Goal: Task Accomplishment & Management: Use online tool/utility

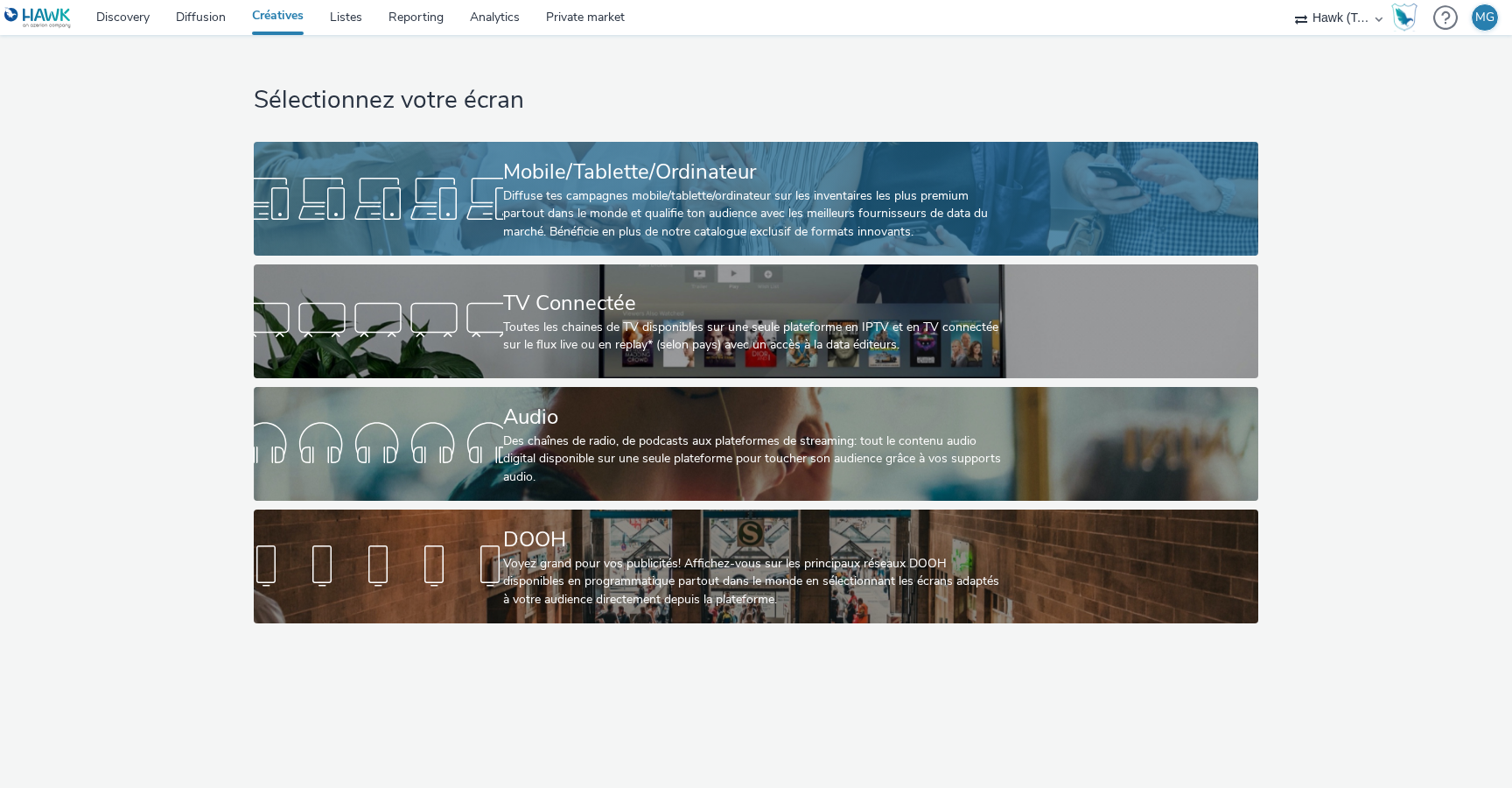
click at [551, 201] on div "Diffuse tes campagnes mobile/tablette/ordinateur sur les inventaires les plus p…" at bounding box center [753, 214] width 499 height 53
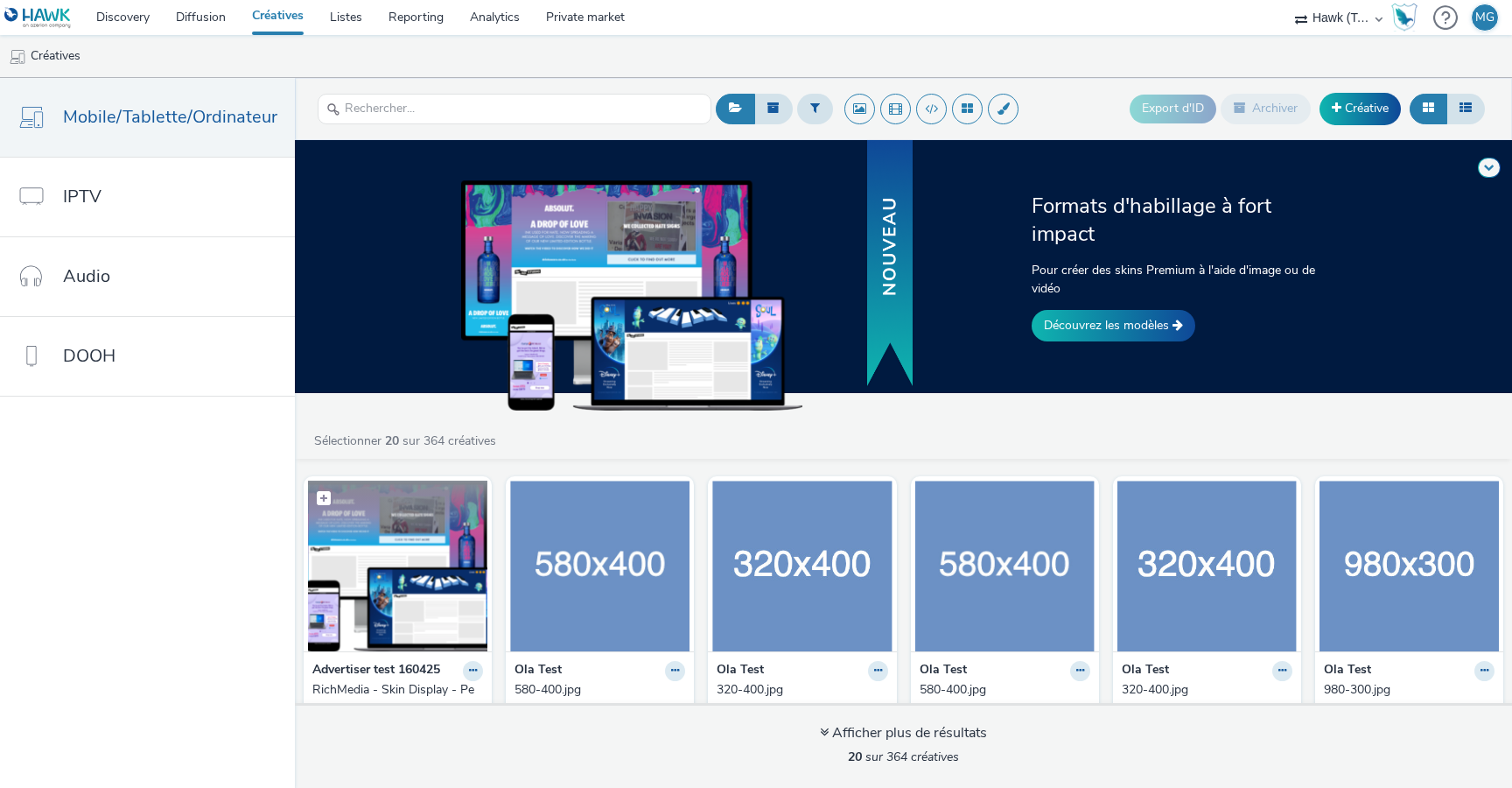
click at [413, 613] on img at bounding box center [398, 566] width 179 height 171
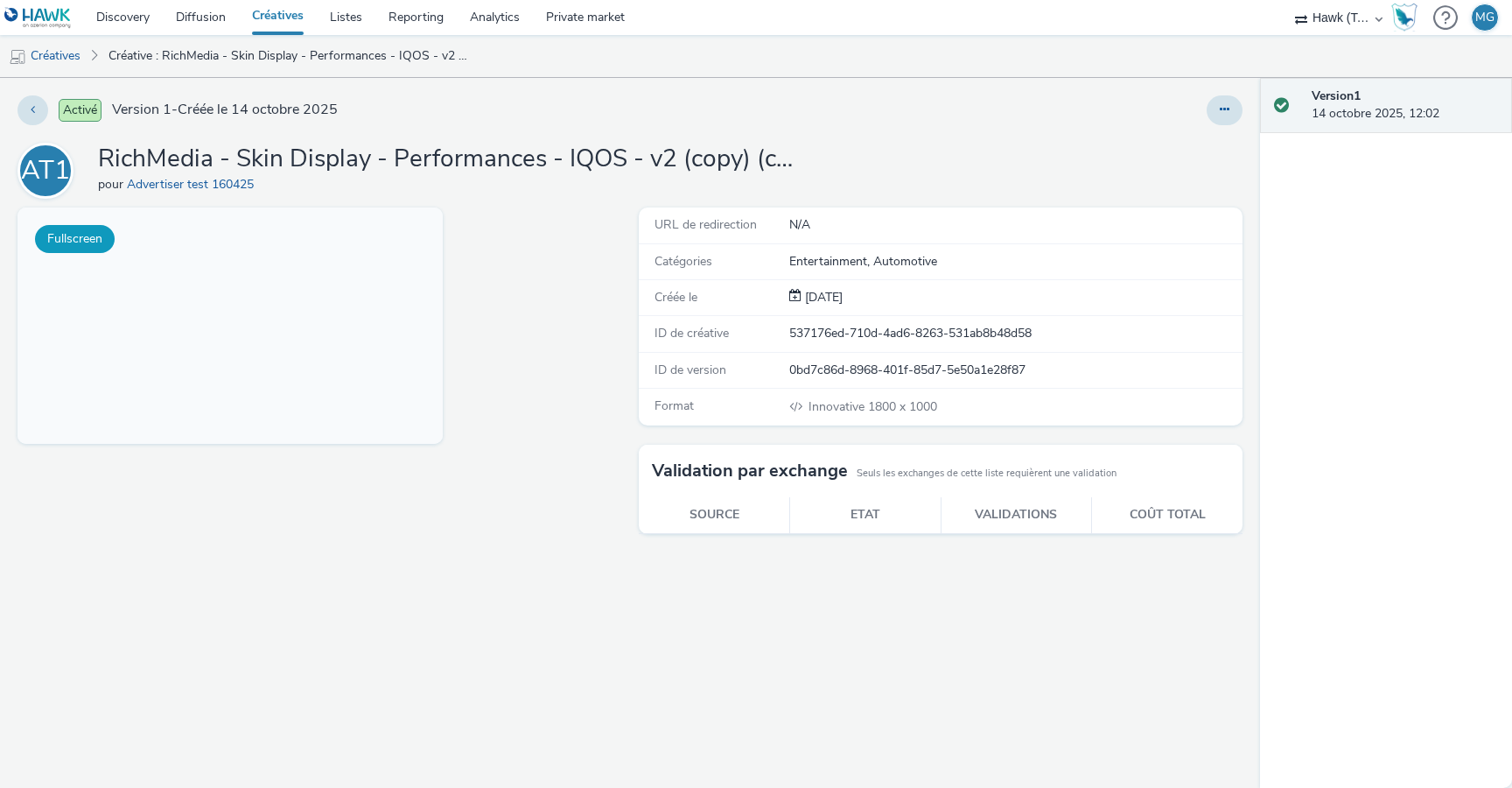
click at [78, 235] on button "Fullscreen" at bounding box center [75, 239] width 80 height 28
click at [97, 241] on button "Fullscreen" at bounding box center [75, 239] width 80 height 28
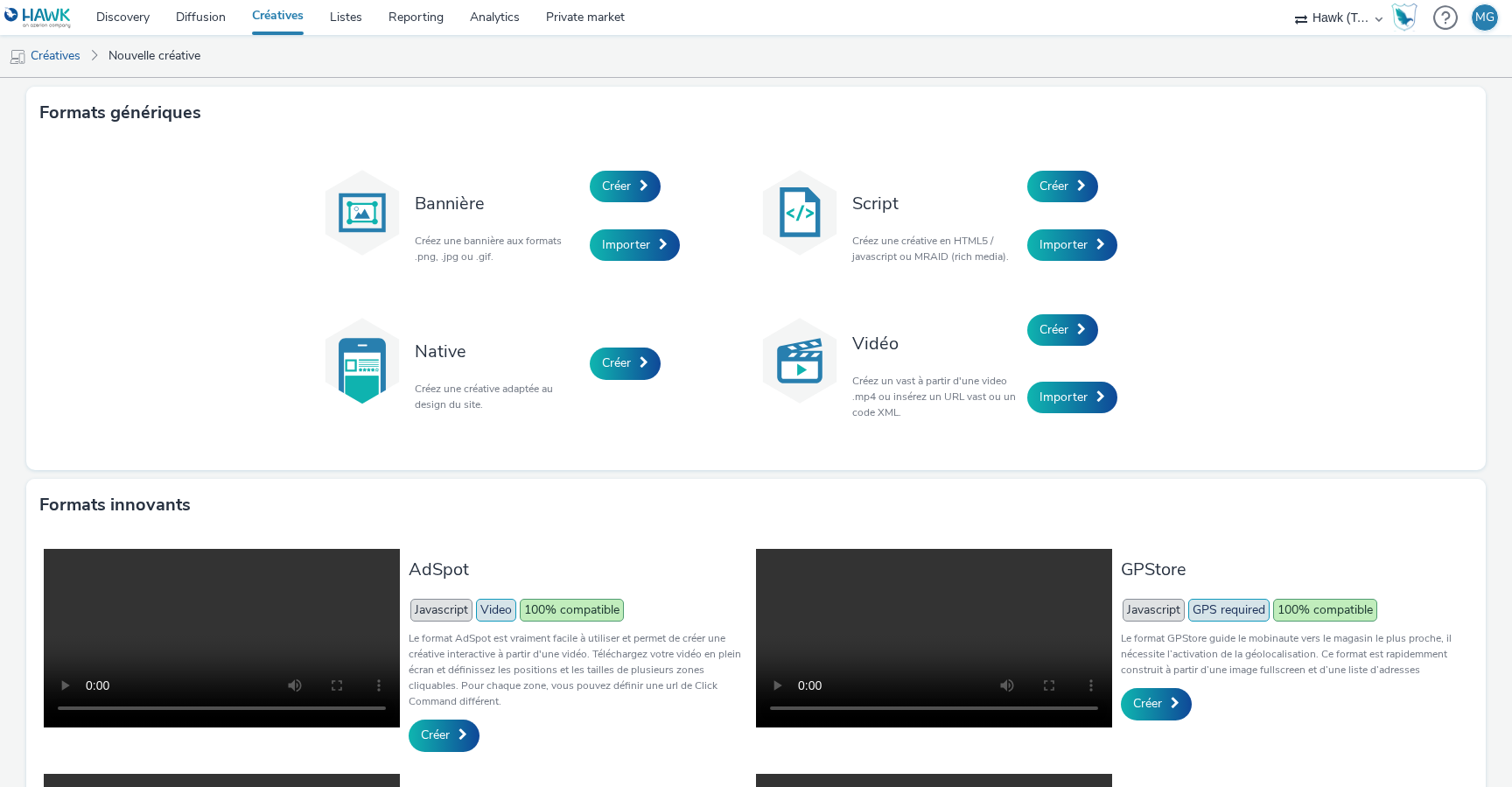
click at [285, 8] on link "Créatives" at bounding box center [278, 17] width 78 height 35
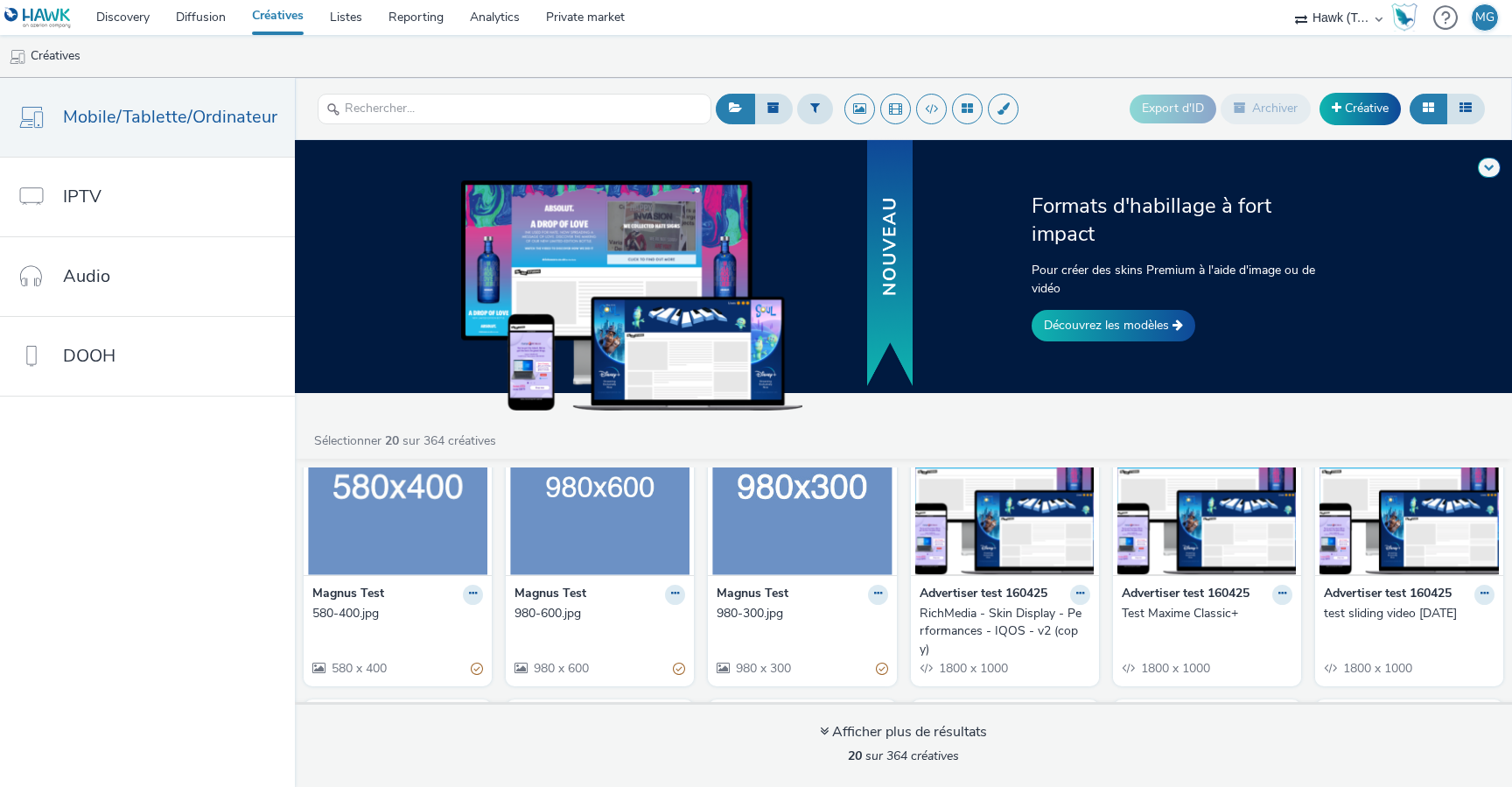
scroll to position [385, 0]
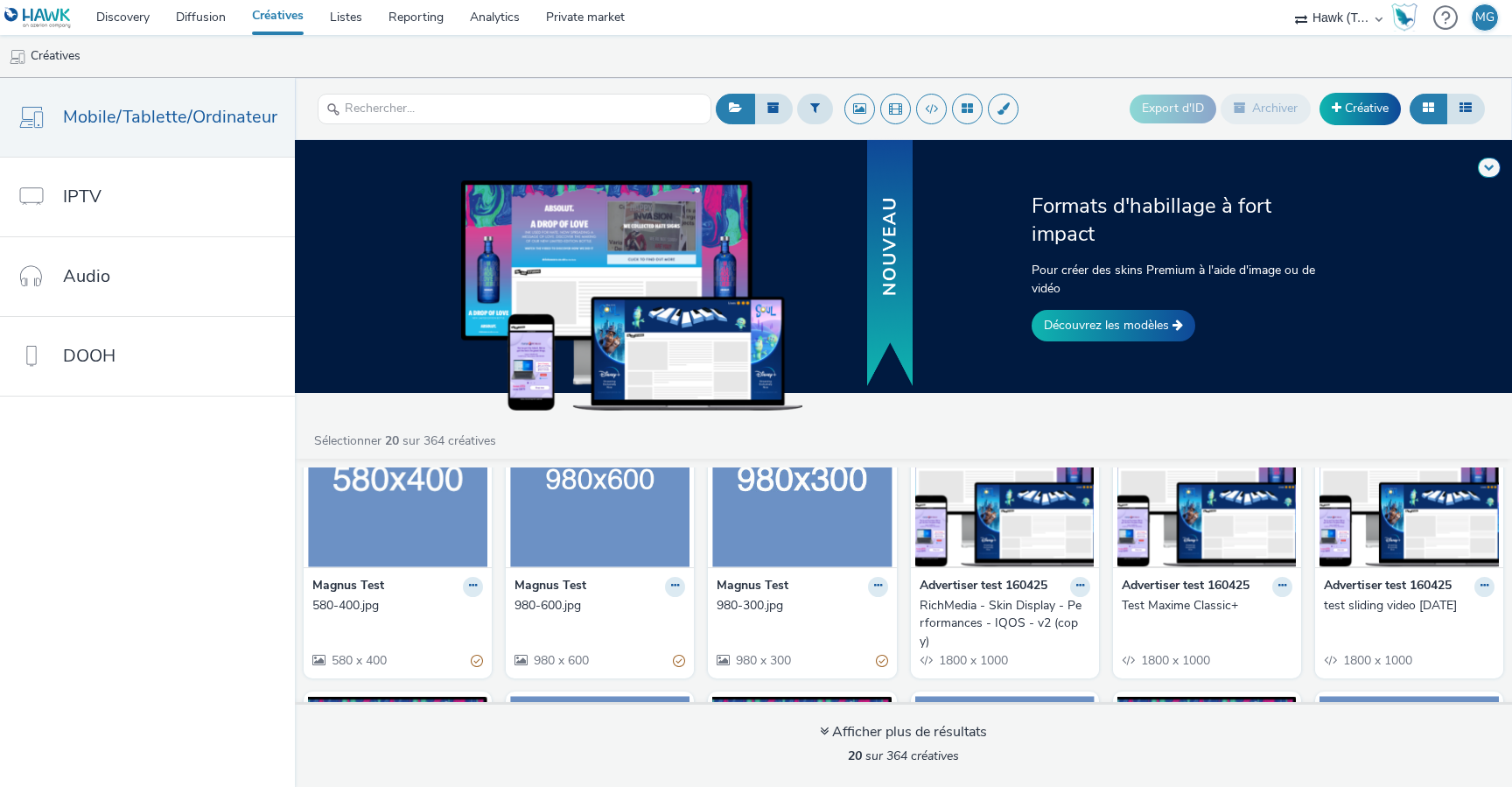
click at [1152, 541] on img at bounding box center [1207, 482] width 179 height 171
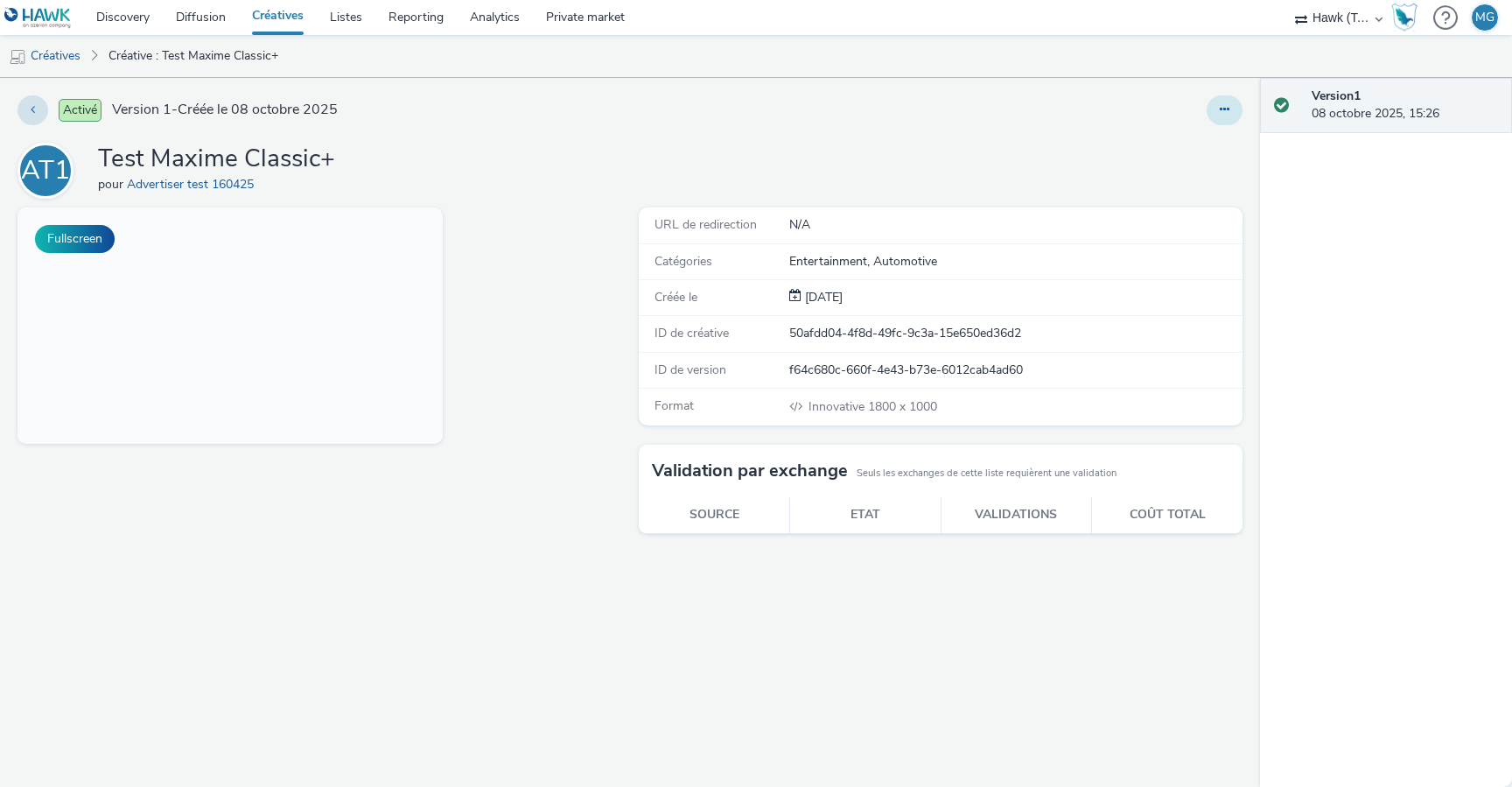
click at [1227, 111] on icon at bounding box center [1224, 109] width 10 height 12
click at [1171, 150] on link "Modifier" at bounding box center [1177, 145] width 131 height 35
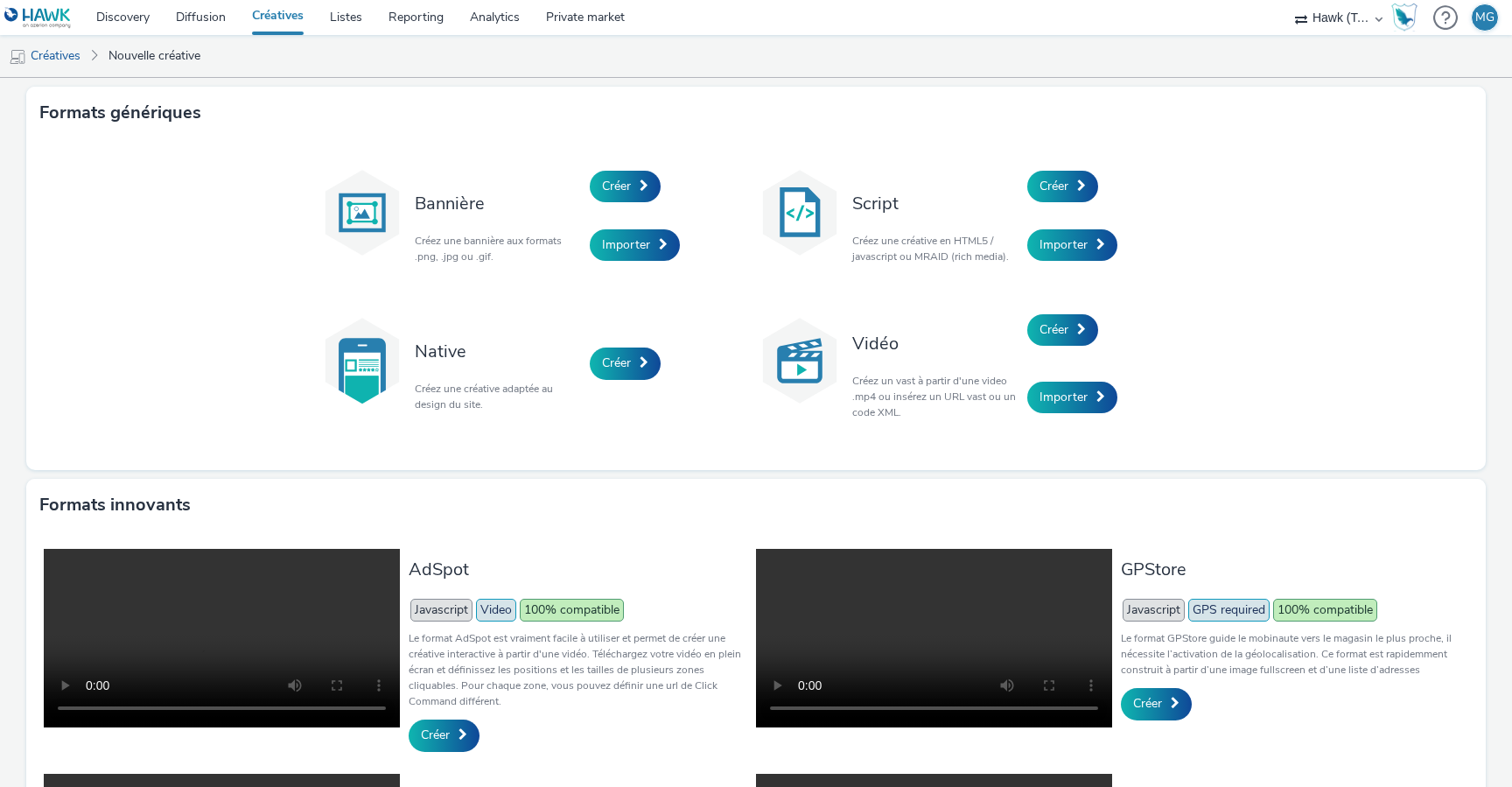
click at [264, 15] on link "Créatives" at bounding box center [278, 17] width 78 height 35
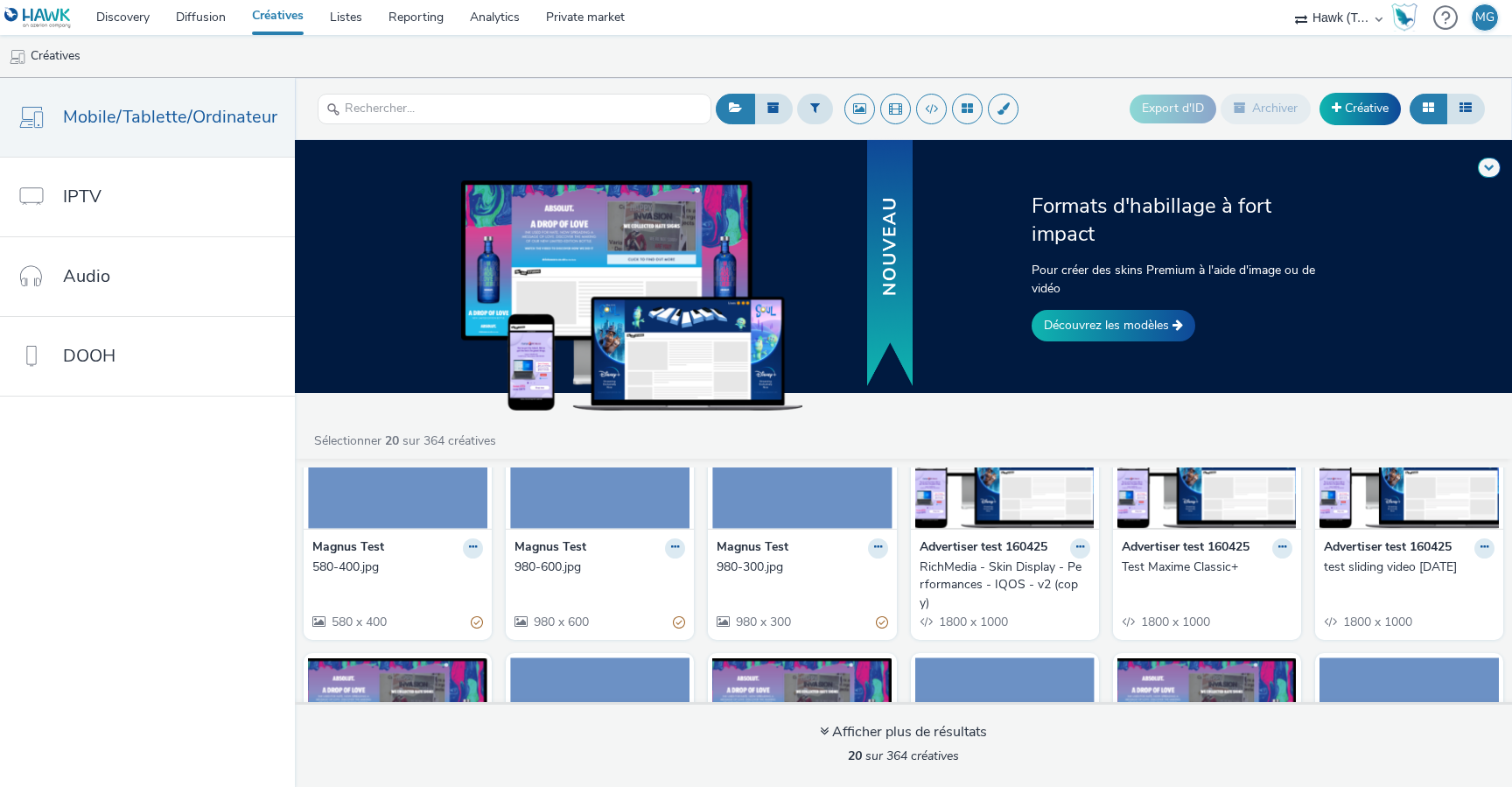
scroll to position [425, 0]
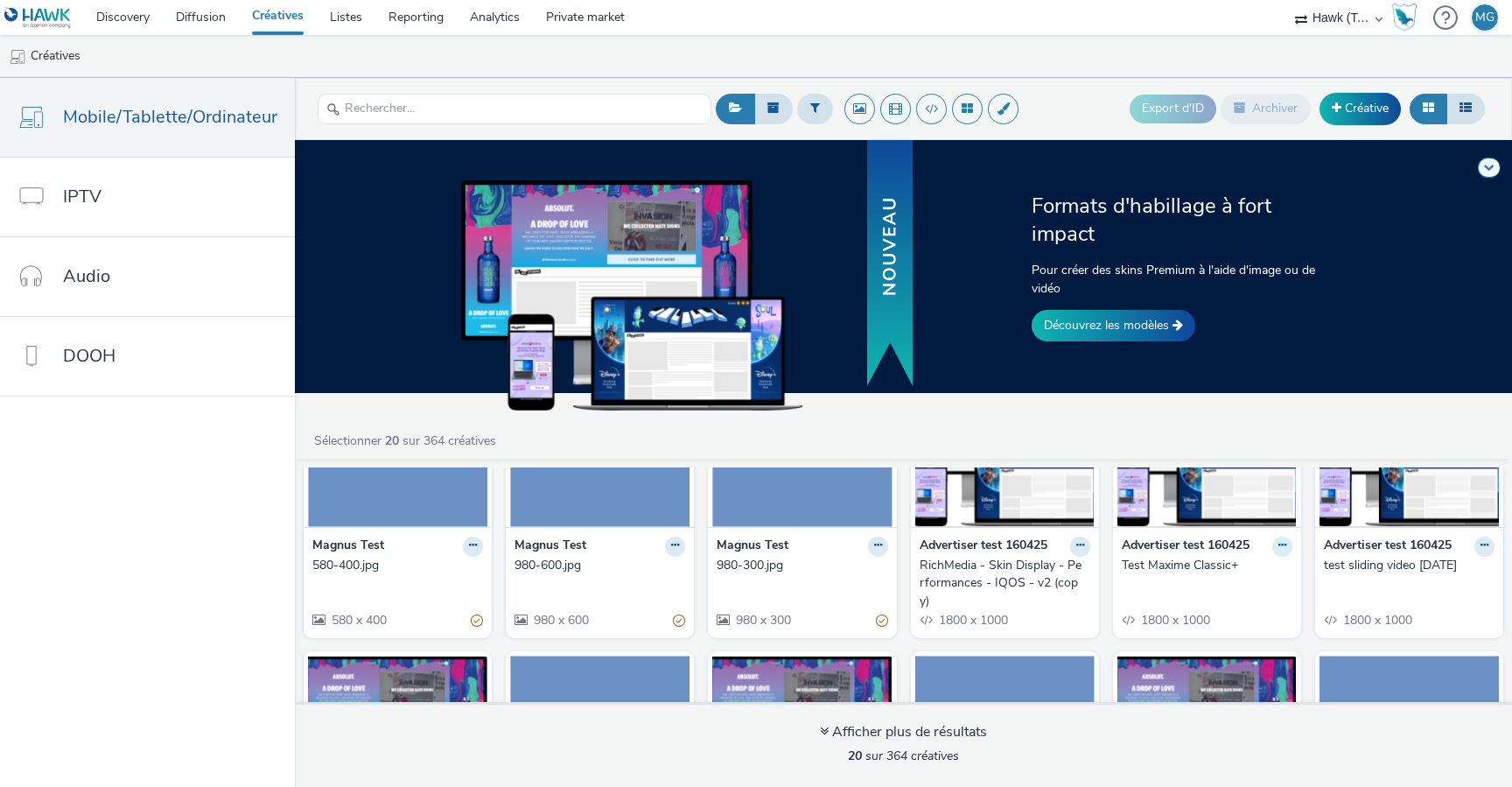
click at [1278, 546] on icon at bounding box center [1282, 545] width 8 height 11
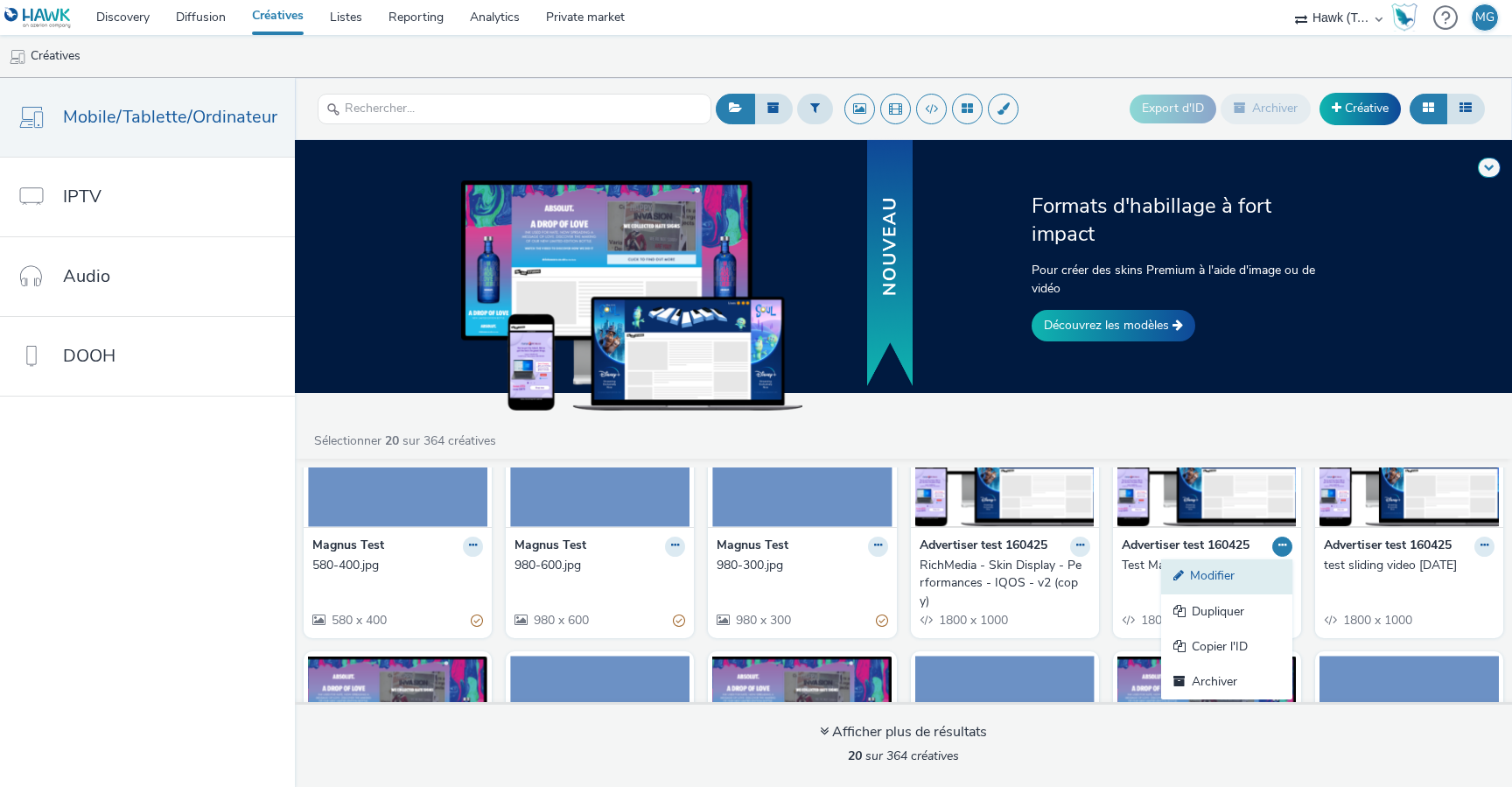
click at [1210, 576] on link "Modifier" at bounding box center [1227, 576] width 131 height 35
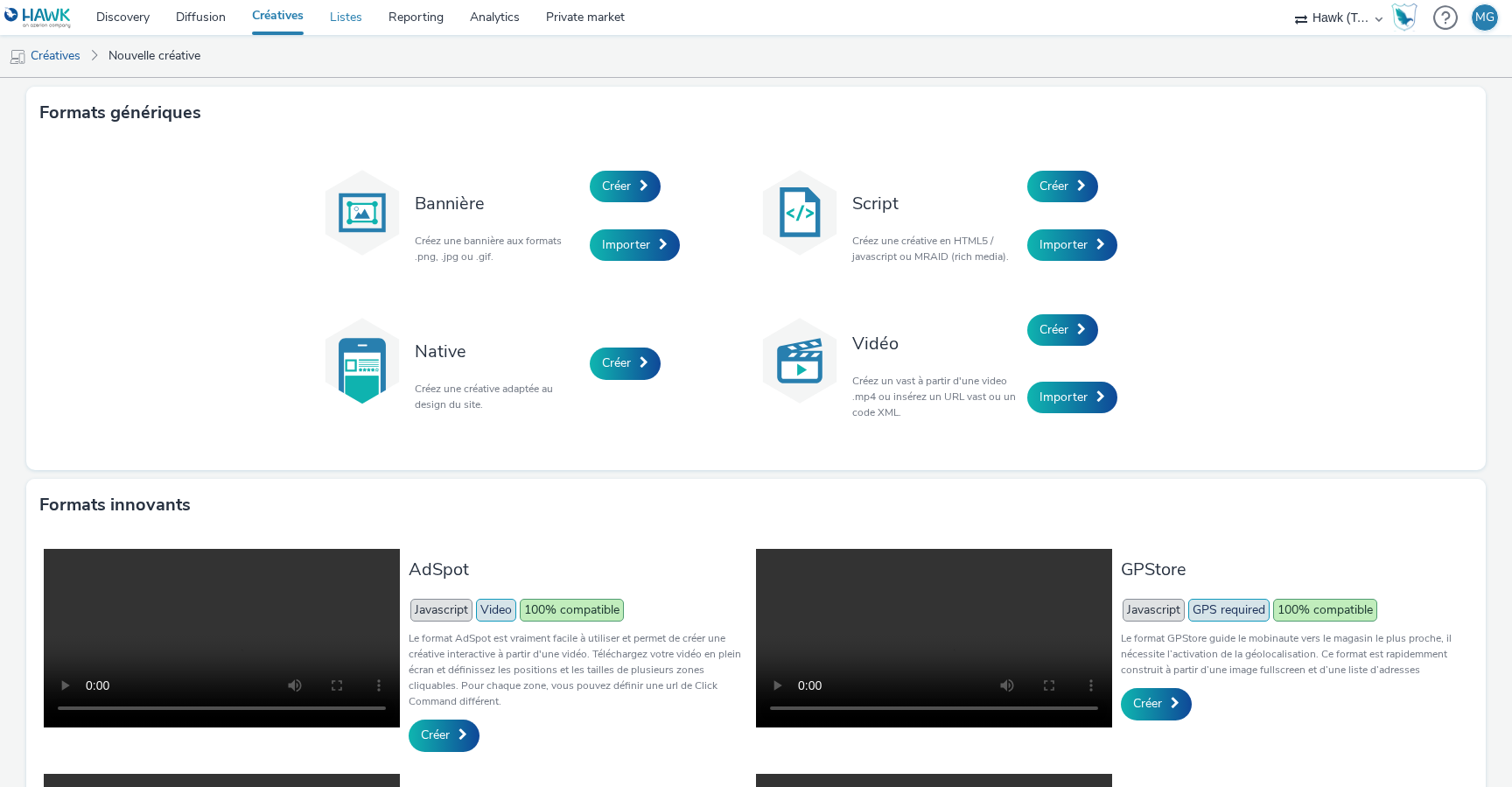
click at [327, 13] on link "Listes" at bounding box center [346, 17] width 59 height 35
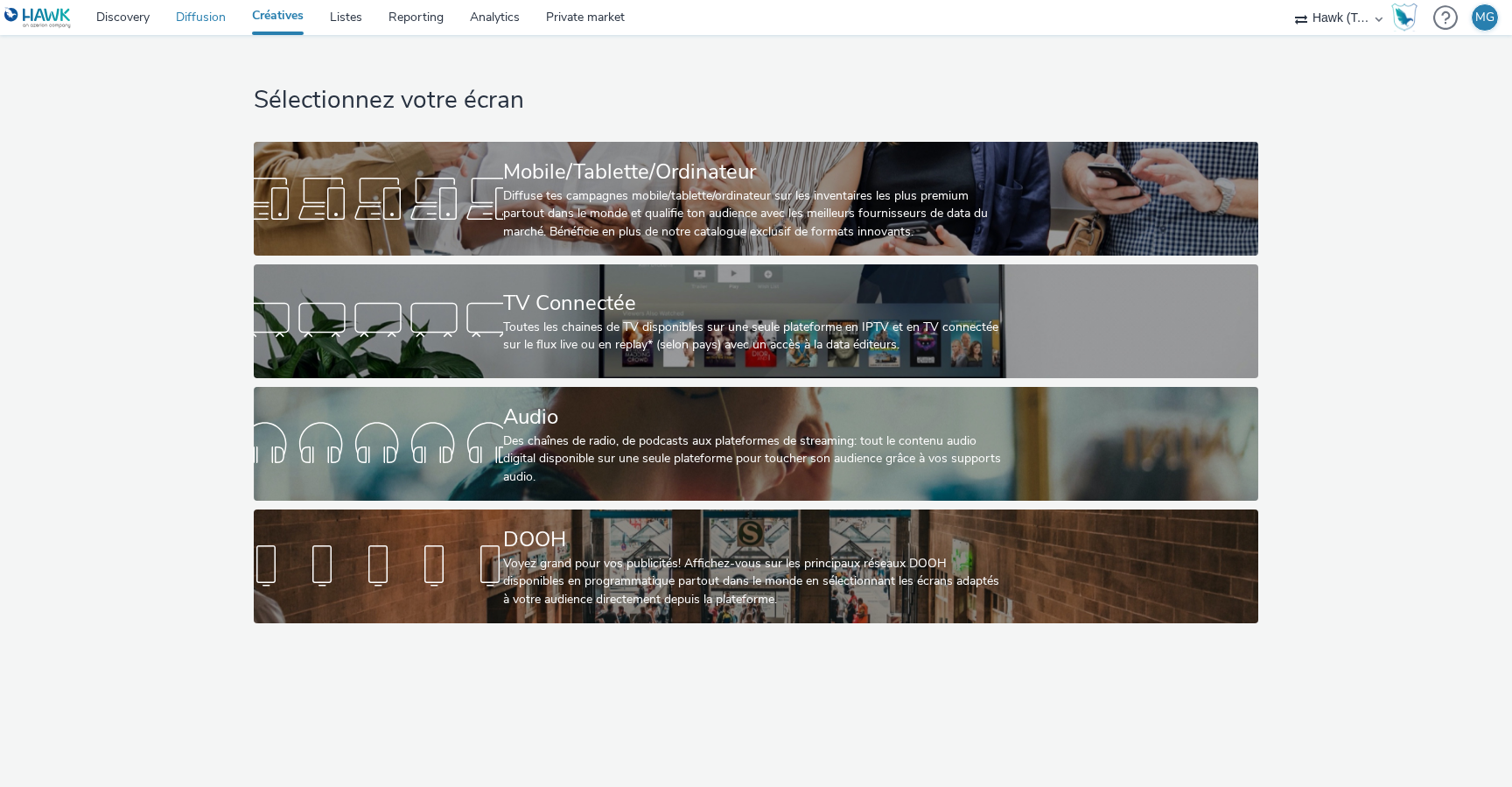
click at [178, 20] on link "Diffusion" at bounding box center [201, 17] width 76 height 35
click at [280, 17] on link "Créatives" at bounding box center [278, 17] width 78 height 35
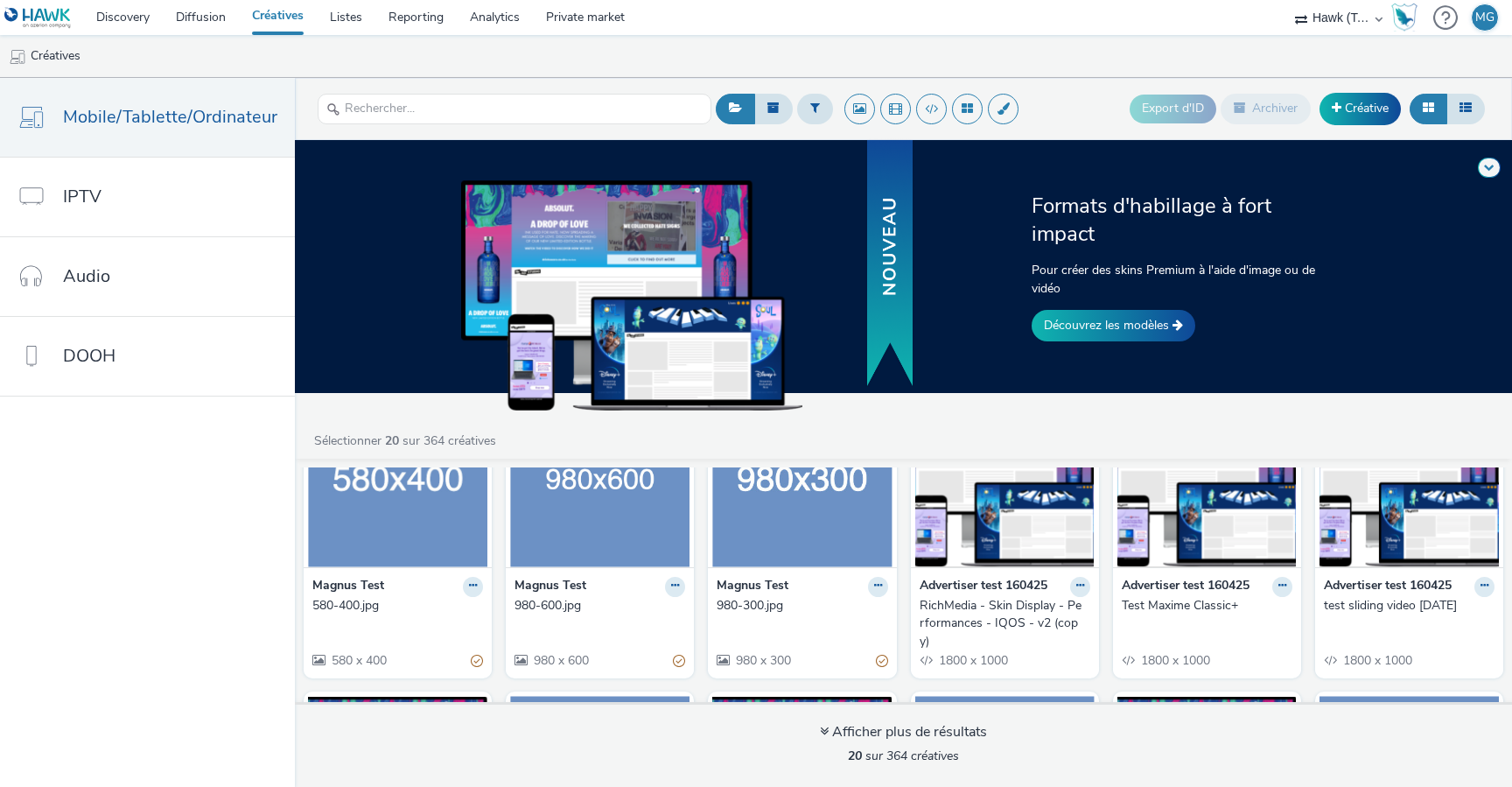
scroll to position [395, 0]
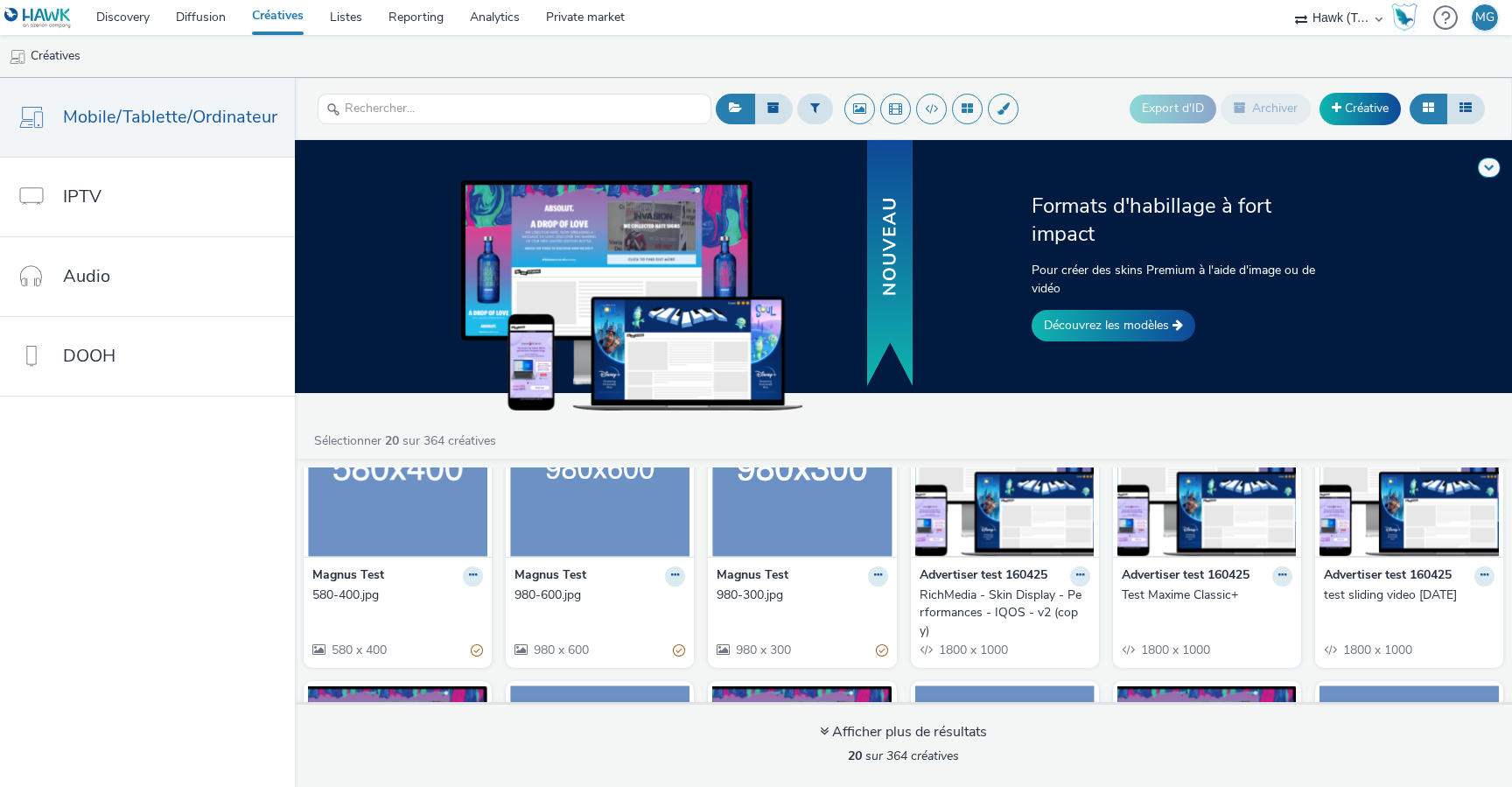
click at [1218, 571] on strong "Advertiser test 160425" at bounding box center [1186, 576] width 128 height 20
click at [1272, 576] on button at bounding box center [1282, 576] width 20 height 20
click at [1205, 603] on link "Modifier" at bounding box center [1227, 606] width 131 height 35
click at [1221, 608] on link "Modifier" at bounding box center [1227, 606] width 131 height 35
